Goal: Task Accomplishment & Management: Manage account settings

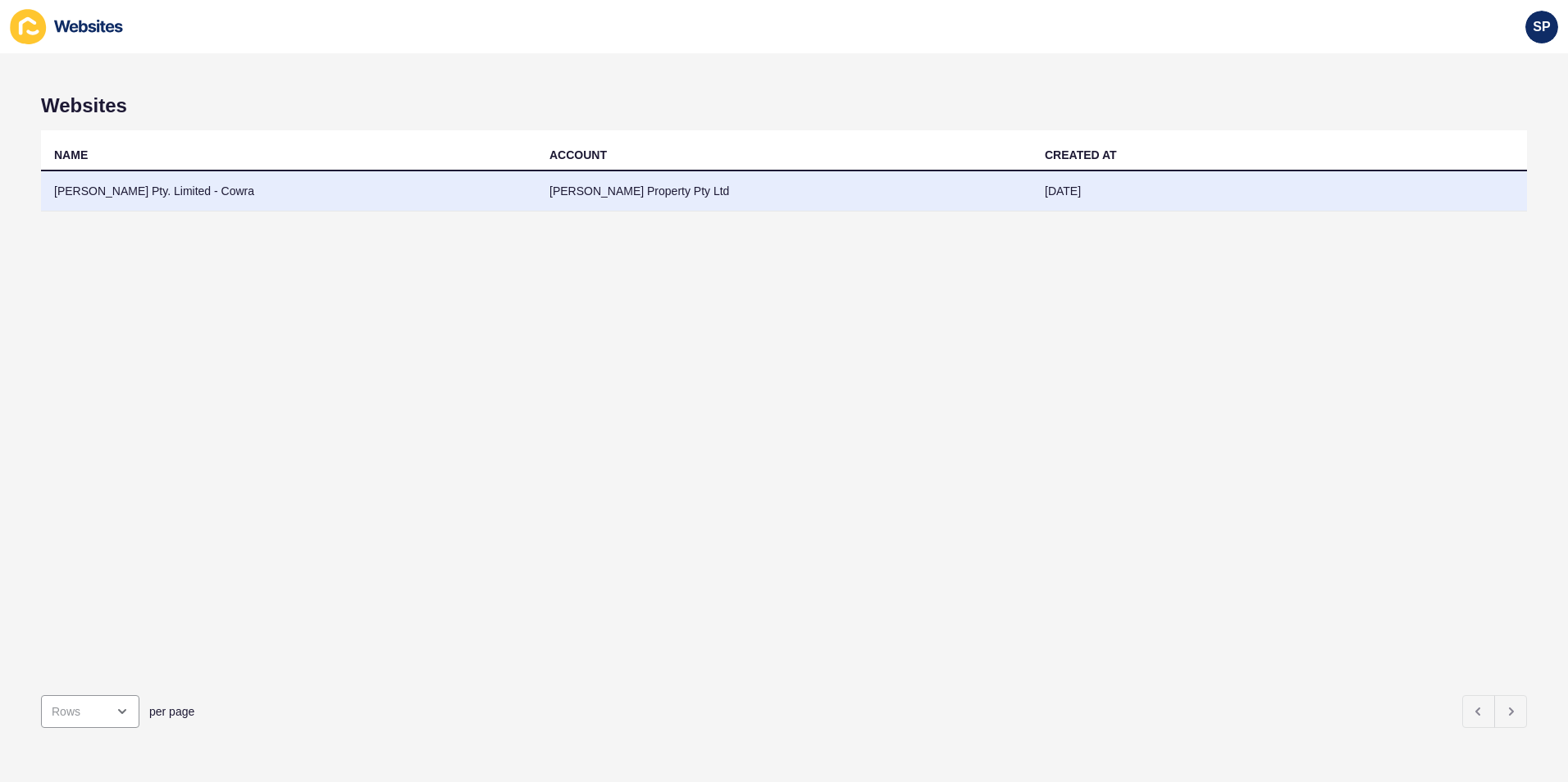
click at [189, 181] on td "[PERSON_NAME] Pty. Limited - Cowra" at bounding box center [288, 192] width 495 height 40
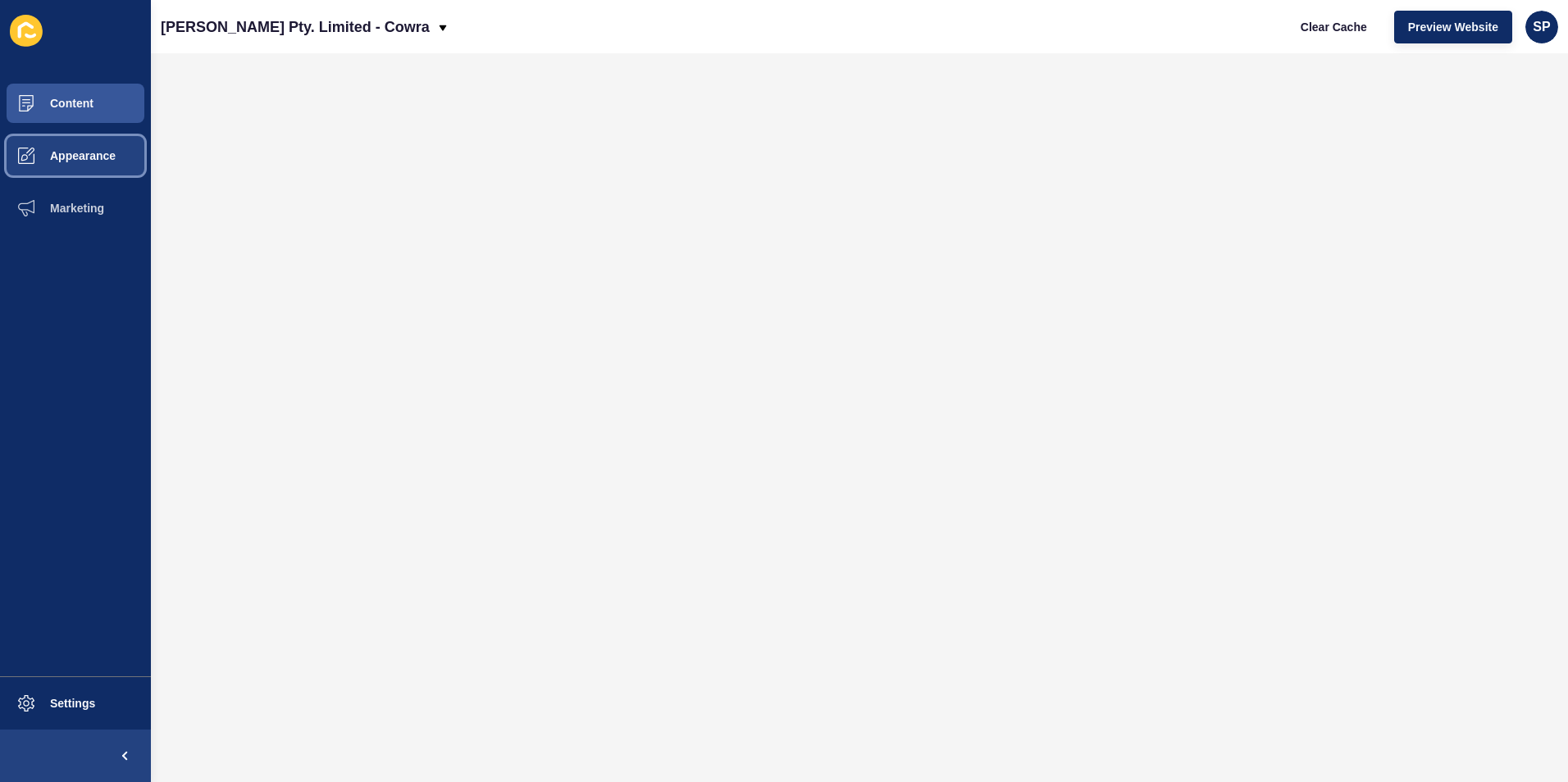
click at [74, 163] on button "Appearance" at bounding box center [76, 156] width 151 height 53
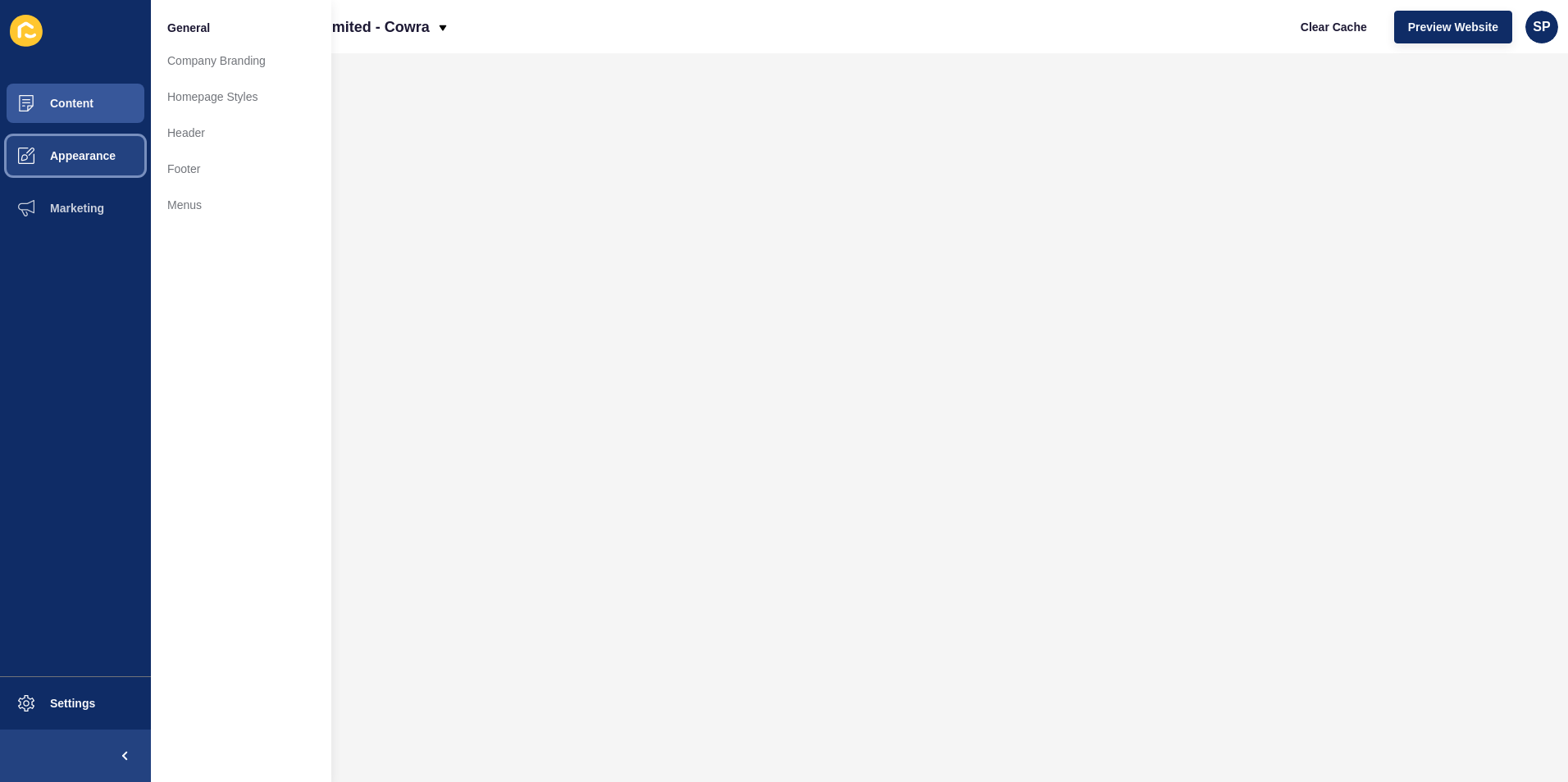
click at [103, 165] on button "Appearance" at bounding box center [76, 156] width 151 height 53
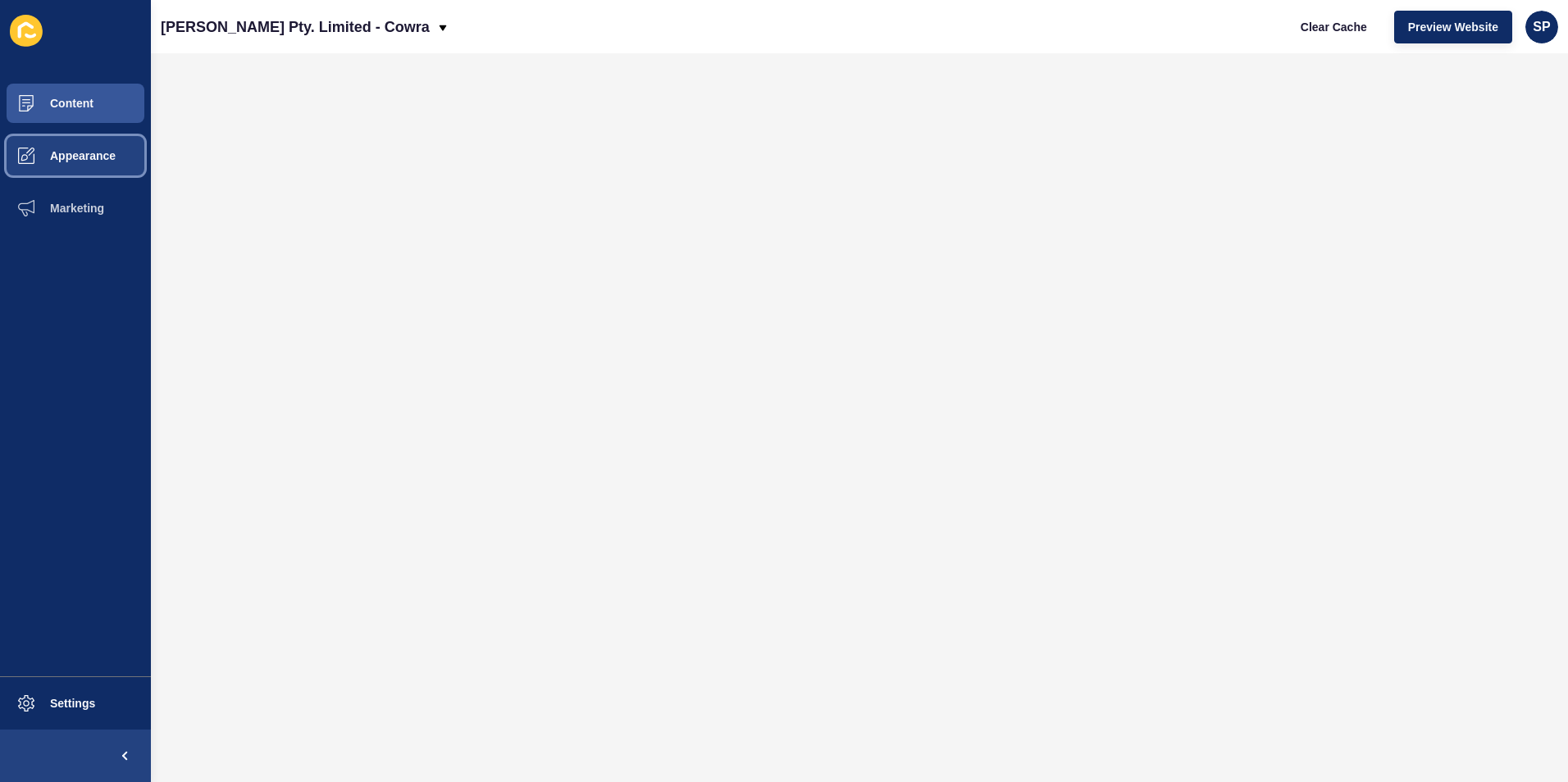
click at [103, 165] on button "Appearance" at bounding box center [76, 156] width 151 height 53
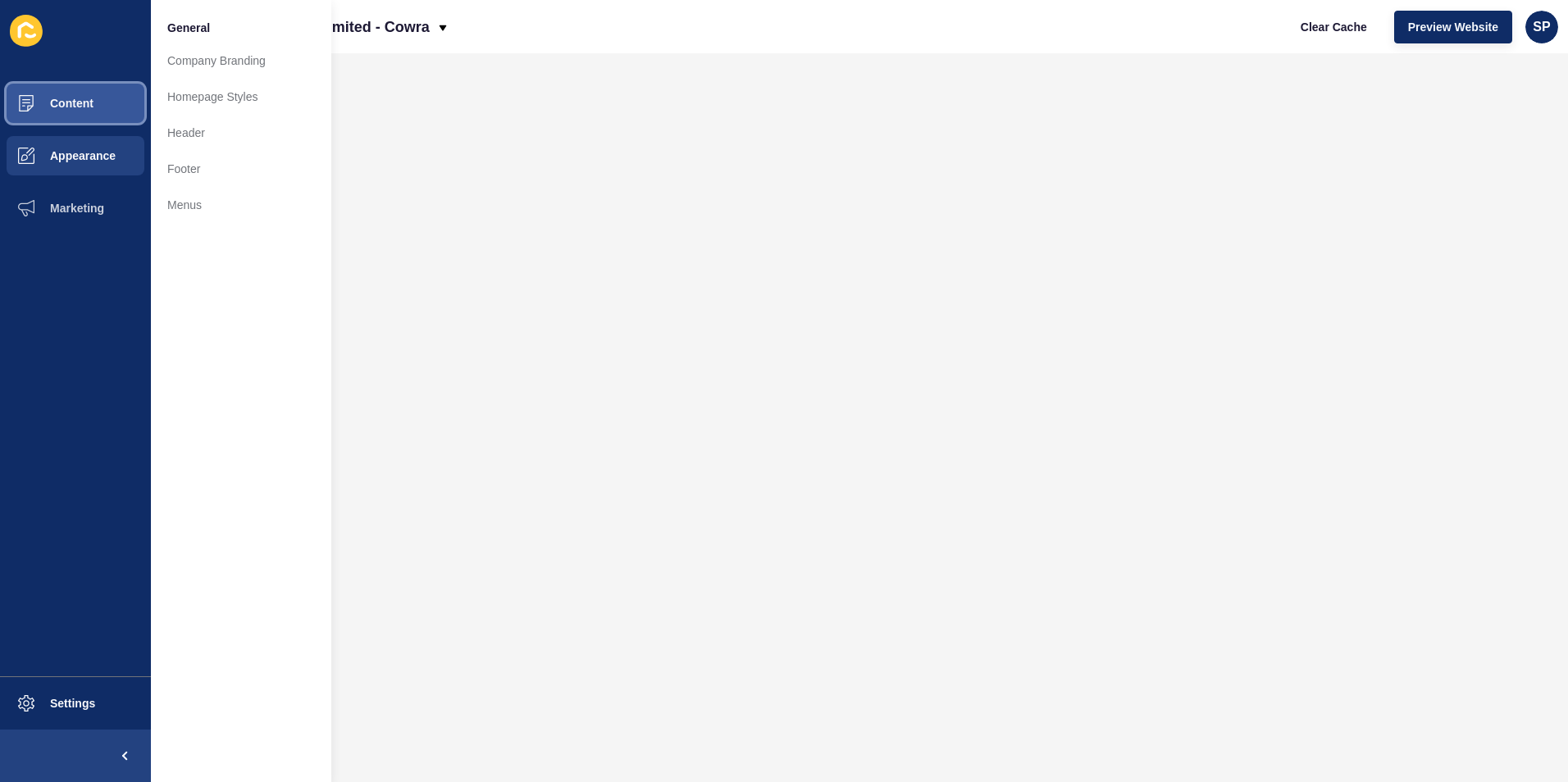
click at [104, 105] on button "Content" at bounding box center [76, 104] width 151 height 53
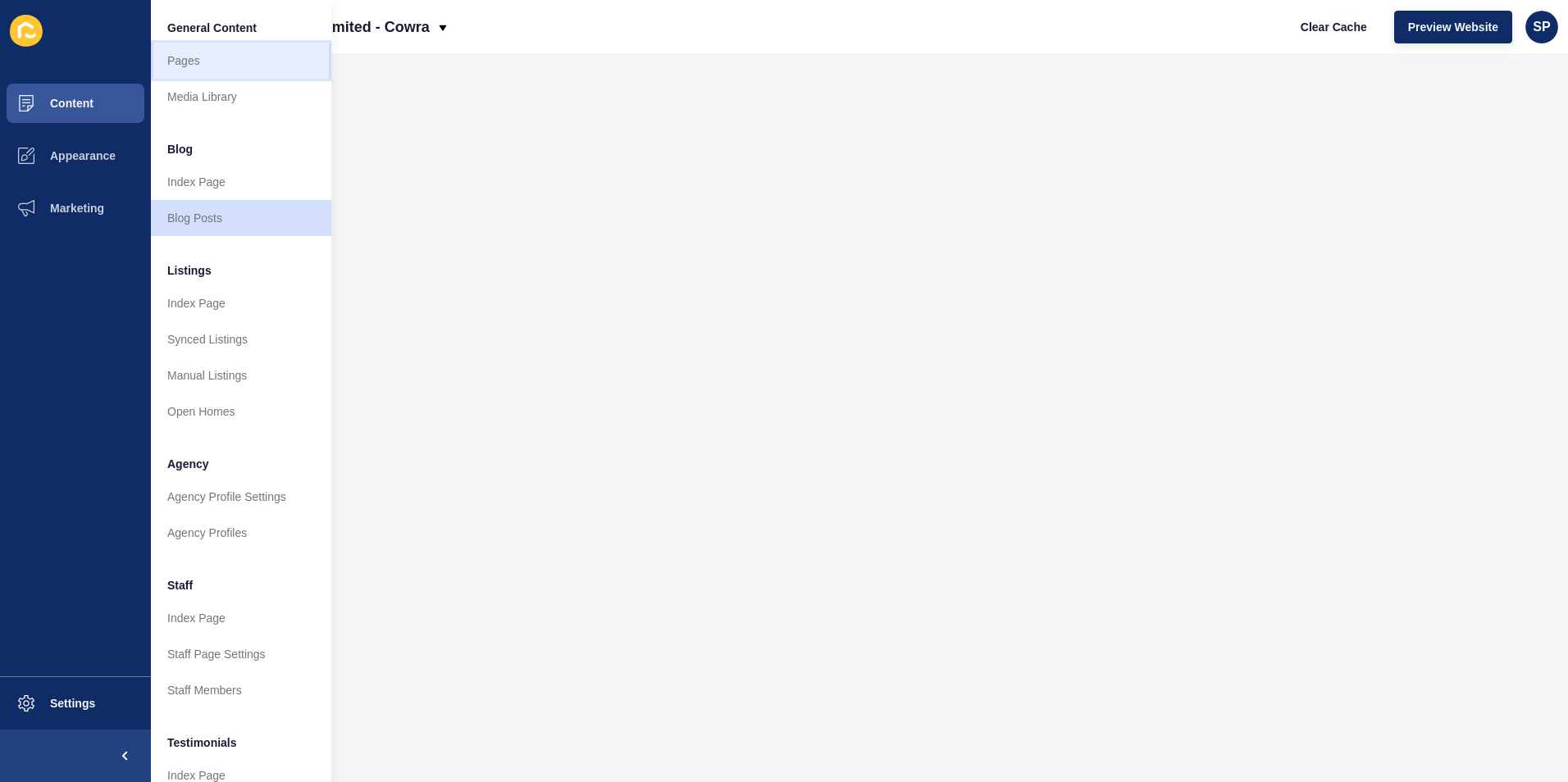
click at [191, 61] on link "Pages" at bounding box center [241, 61] width 180 height 36
